Goal: Book appointment/travel/reservation

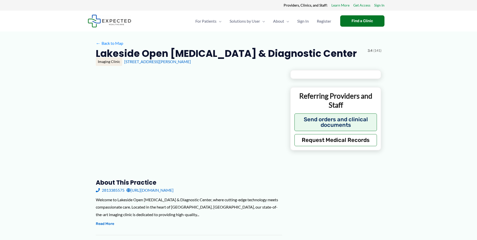
type input "**********"
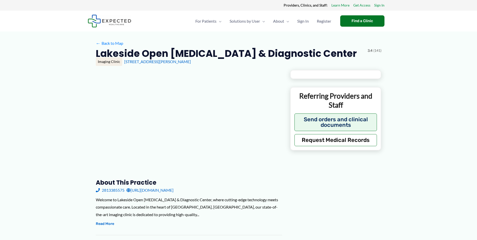
type input "**********"
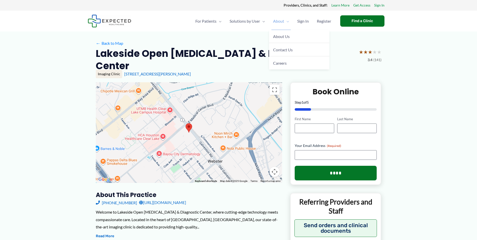
click at [287, 20] on span "Menu Toggle" at bounding box center [286, 21] width 5 height 18
